Goal: Navigation & Orientation: Find specific page/section

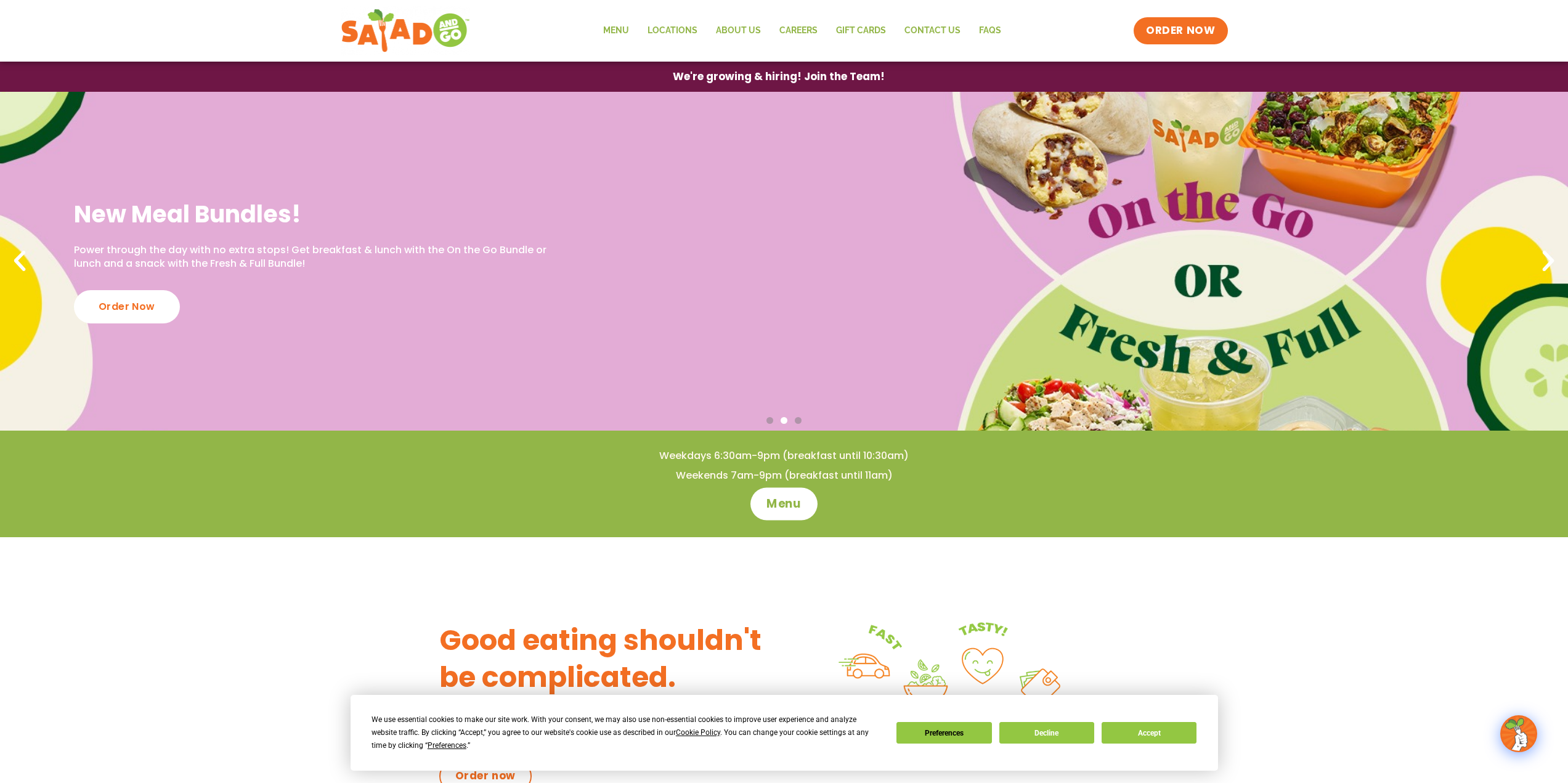
click at [791, 507] on span "Menu" at bounding box center [784, 503] width 35 height 16
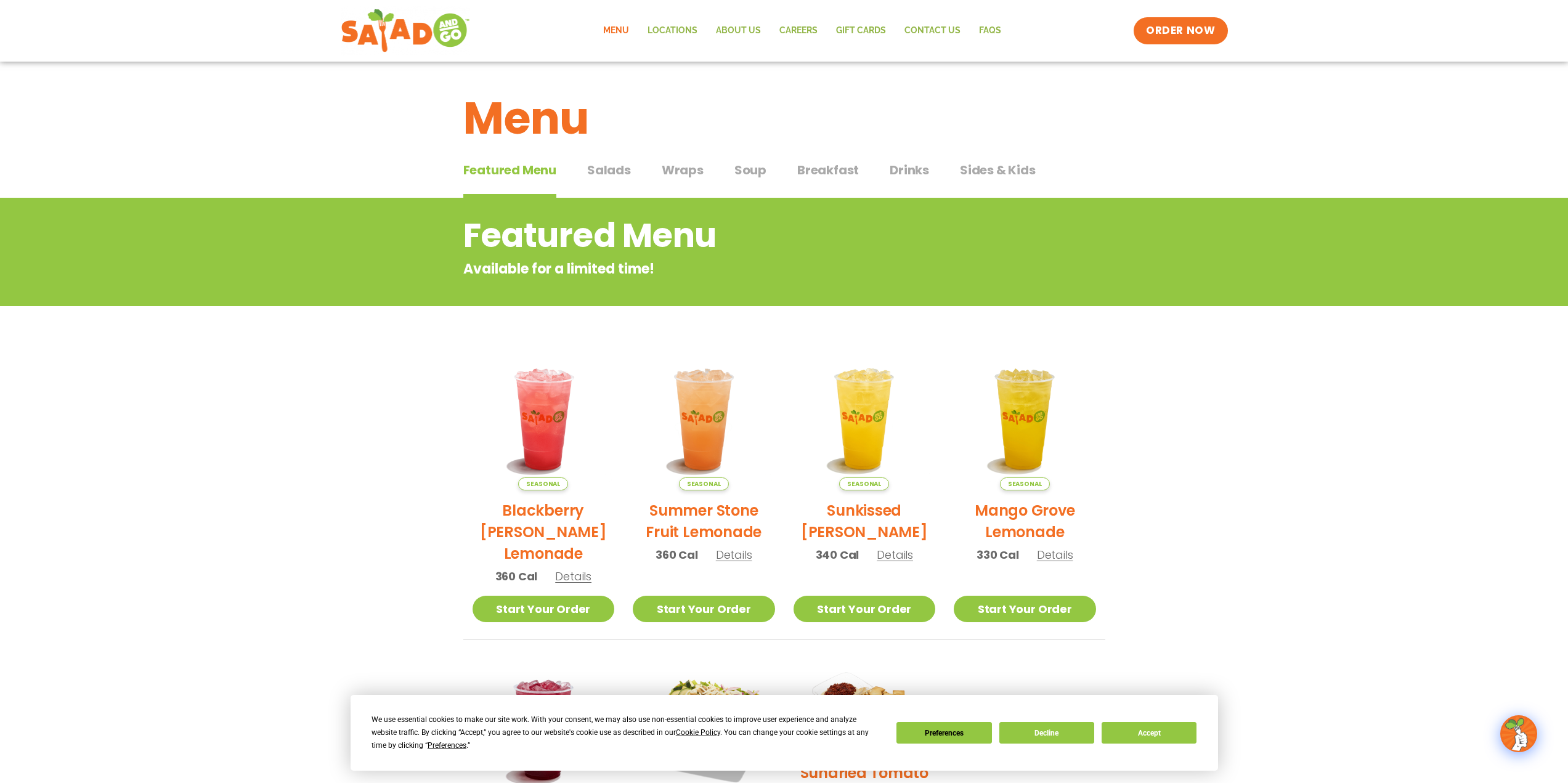
click at [679, 173] on span "Wraps" at bounding box center [682, 170] width 42 height 18
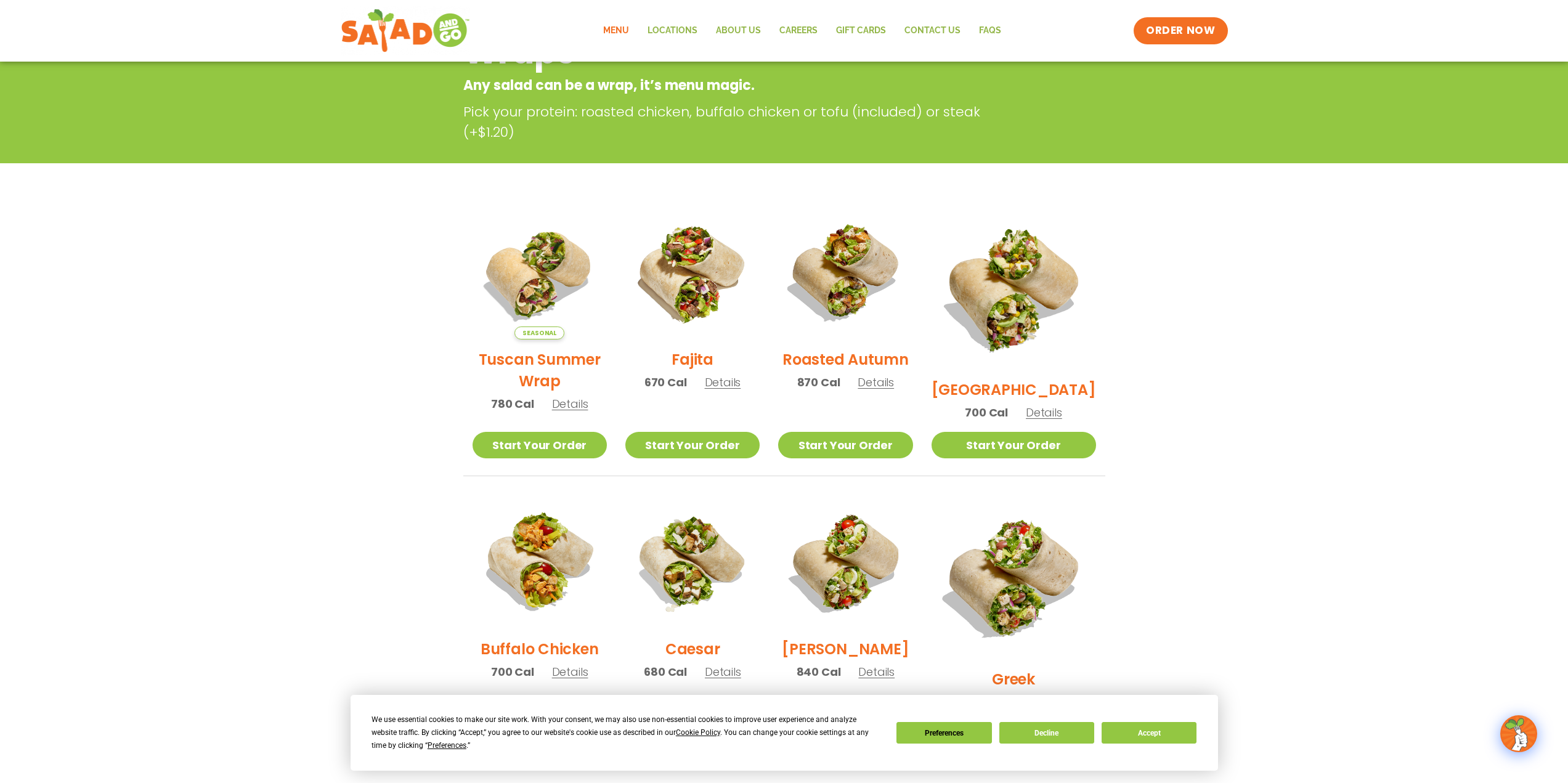
scroll to position [127, 0]
